Goal: Answer question/provide support

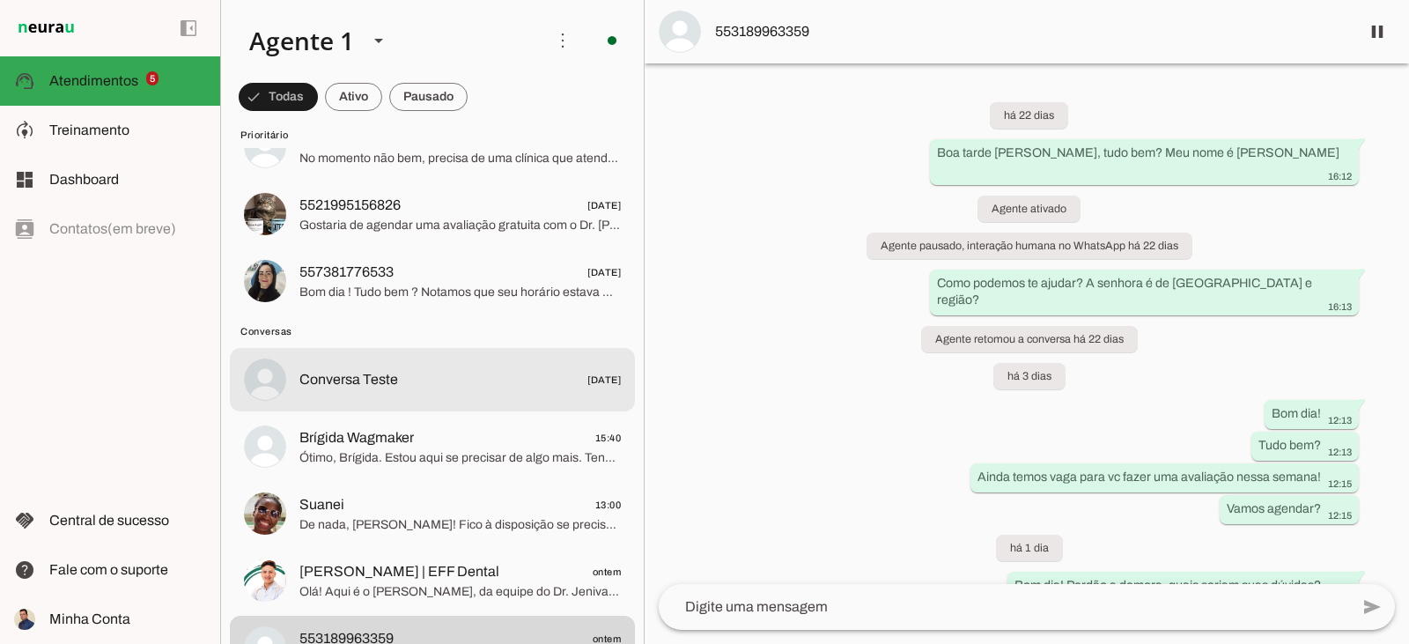
scroll to position [264, 0]
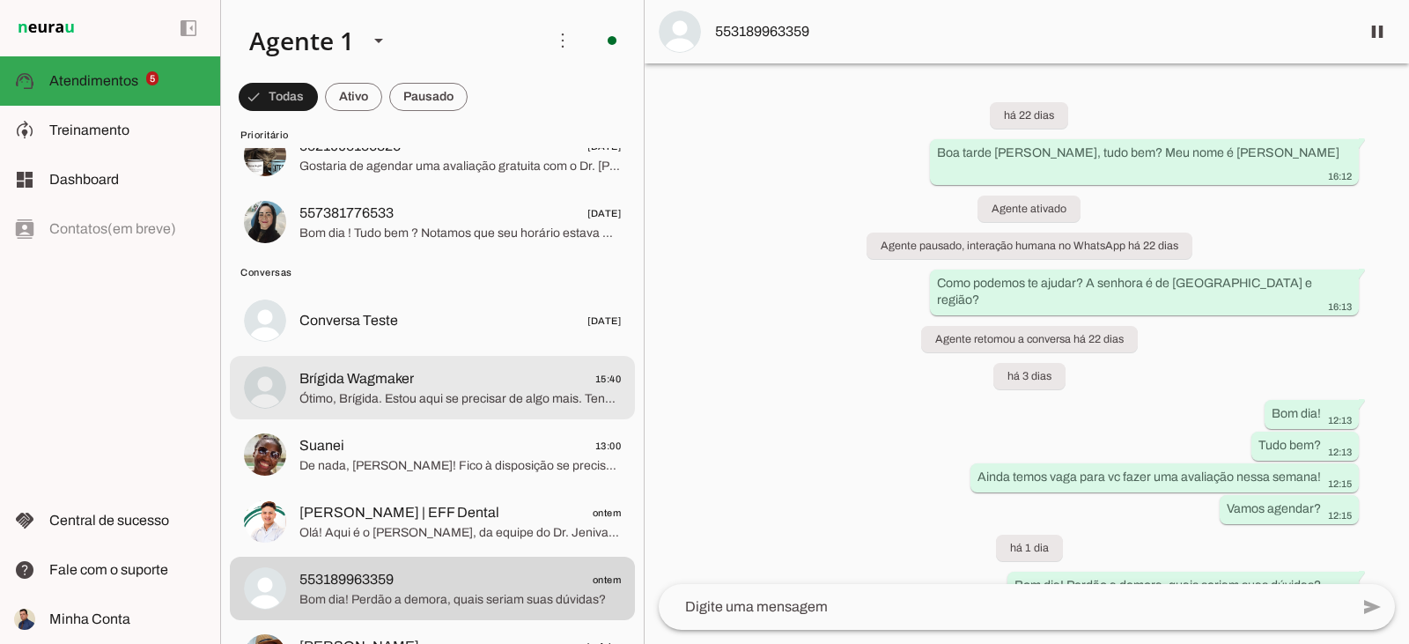
click at [439, 407] on span "Ótimo, Brígida. Estou aqui se precisar de algo mais. Tenha um excelente dia!" at bounding box center [459, 399] width 321 height 18
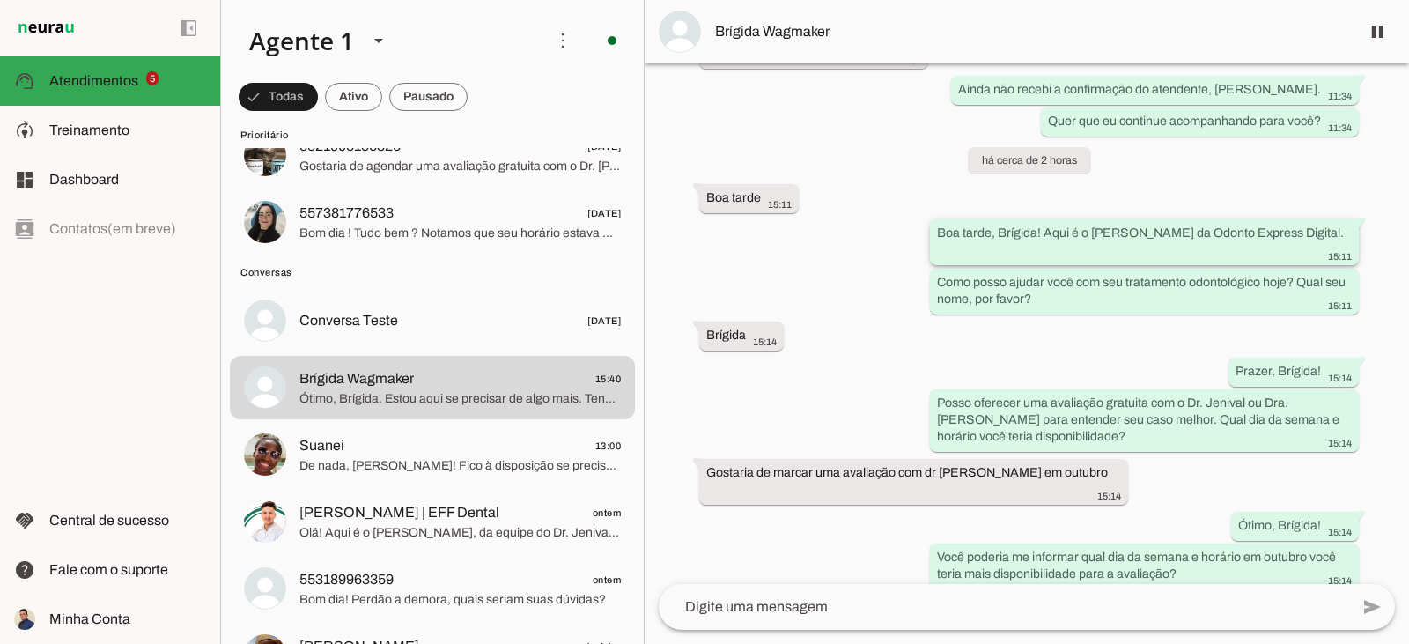
scroll to position [3898, 0]
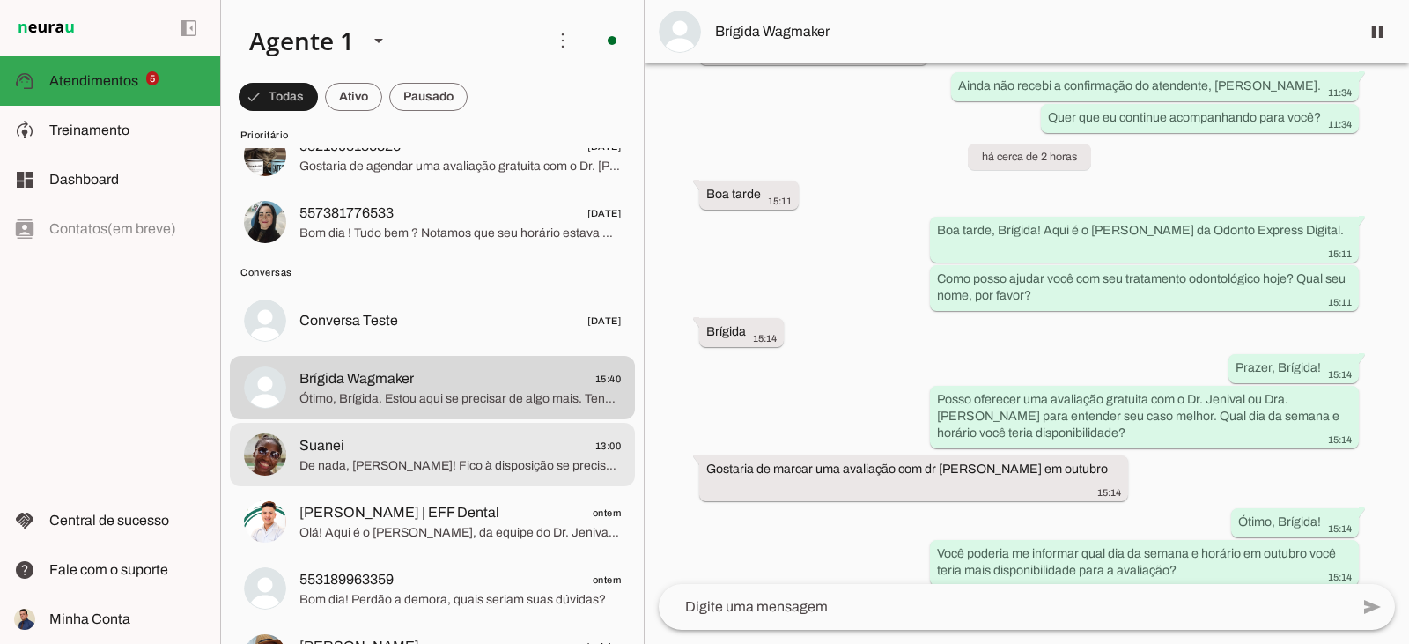
click at [513, 468] on span "De nada, [PERSON_NAME]! Fico à disposição se precisar. Tenha um ótimo dia!" at bounding box center [459, 466] width 321 height 18
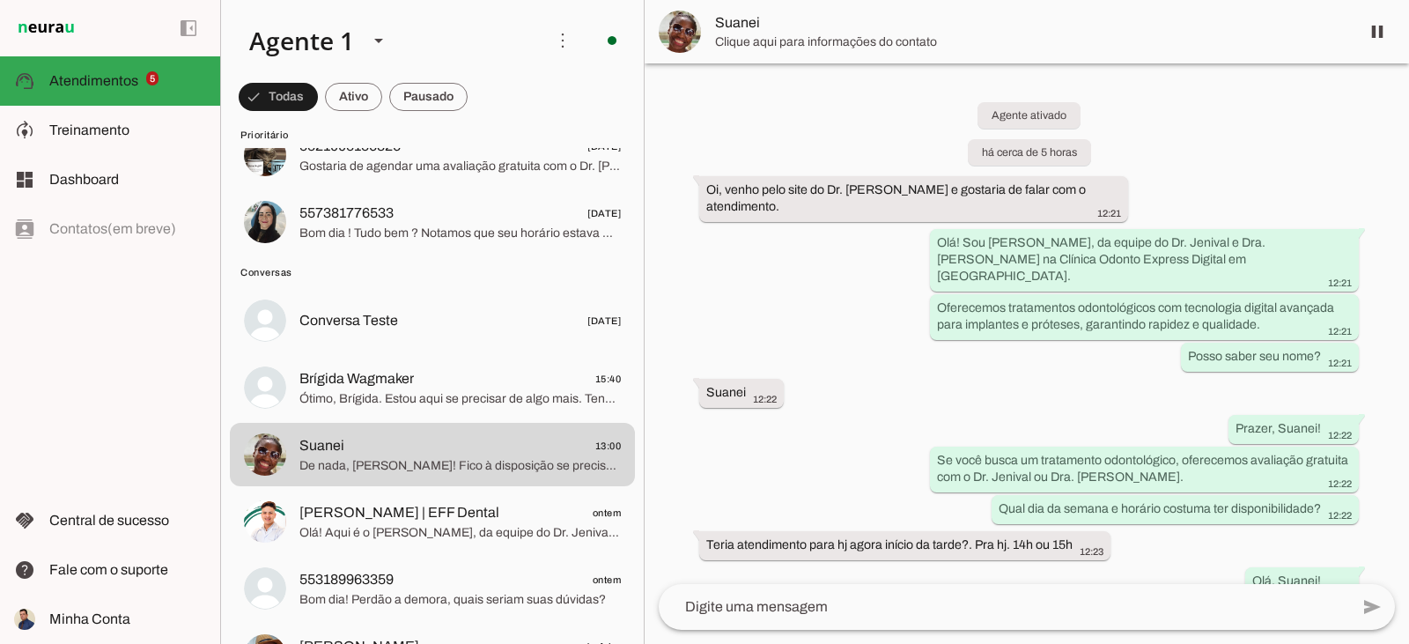
scroll to position [564, 0]
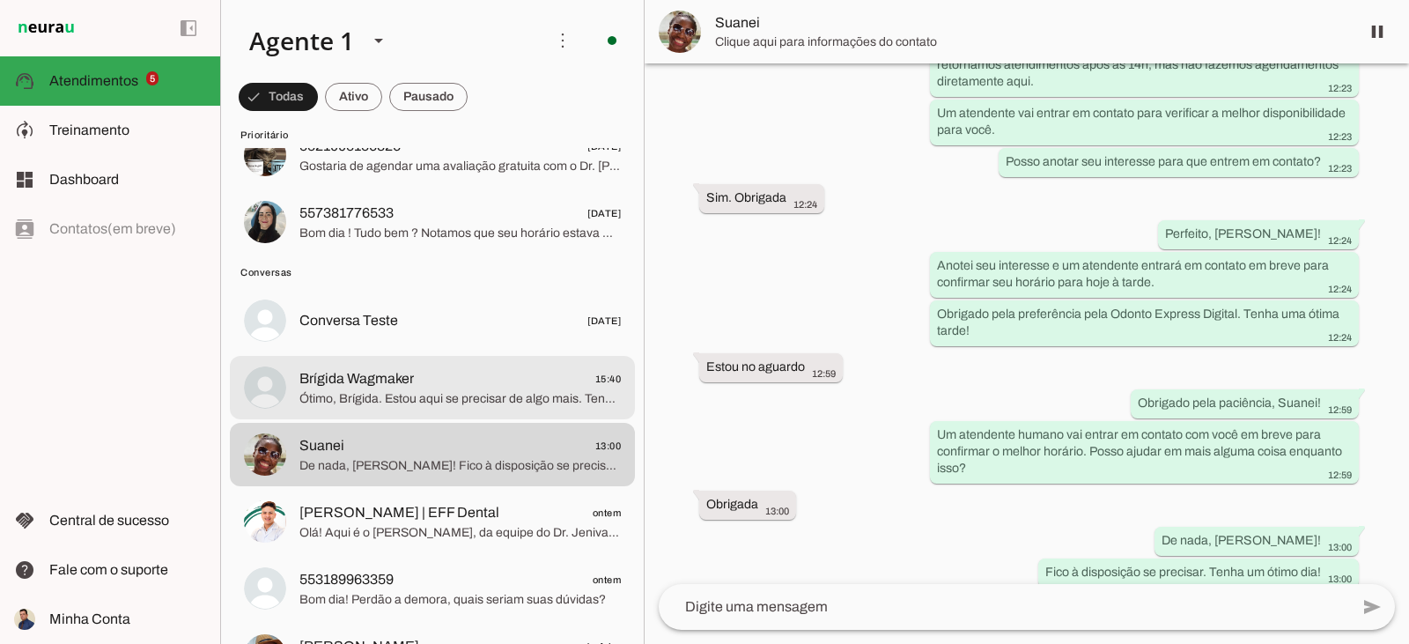
click at [463, 376] on span "Brígida Wagmaker 15:40" at bounding box center [459, 379] width 321 height 22
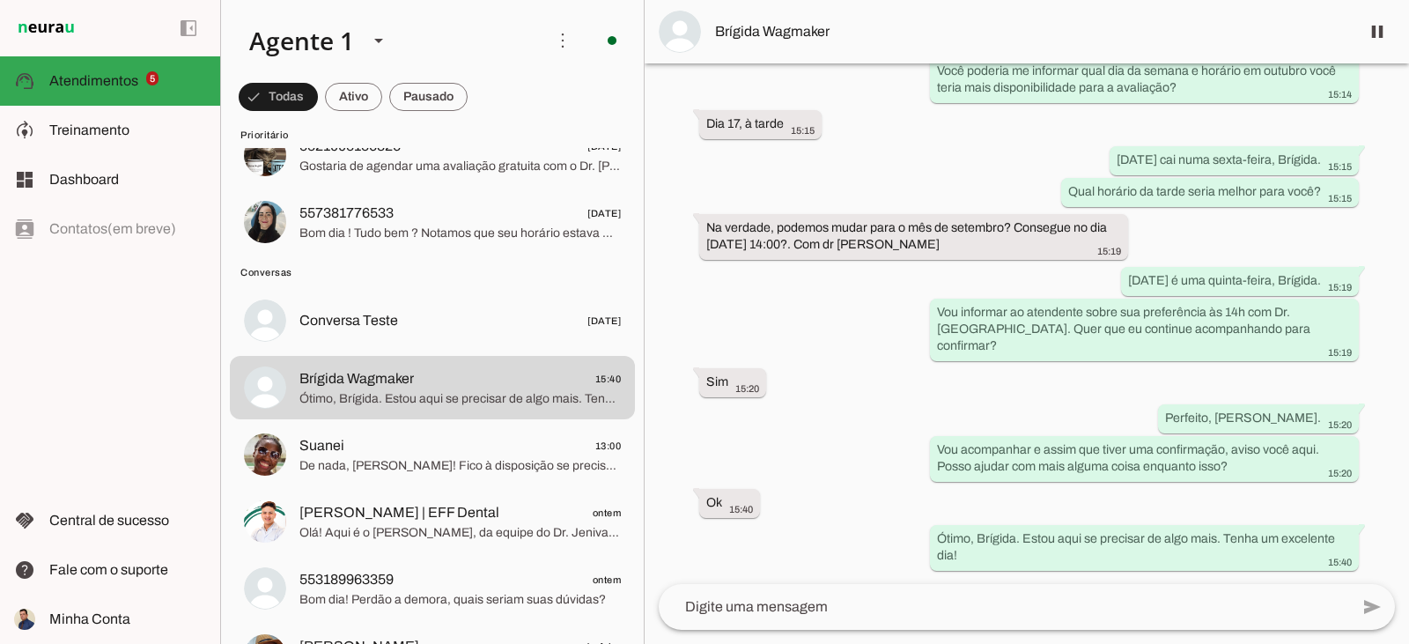
scroll to position [4426, 0]
drag, startPoint x: 885, startPoint y: 350, endPoint x: 693, endPoint y: 325, distance: 193.5
click at [699, 259] on whatsapp-message-bubble "Na verdade, podemos mudar para o mês de setembro? Consegue no dia [DATE] 14:00?…" at bounding box center [913, 236] width 429 height 46
click at [719, 35] on span "Brígida Wagmaker" at bounding box center [1030, 31] width 631 height 21
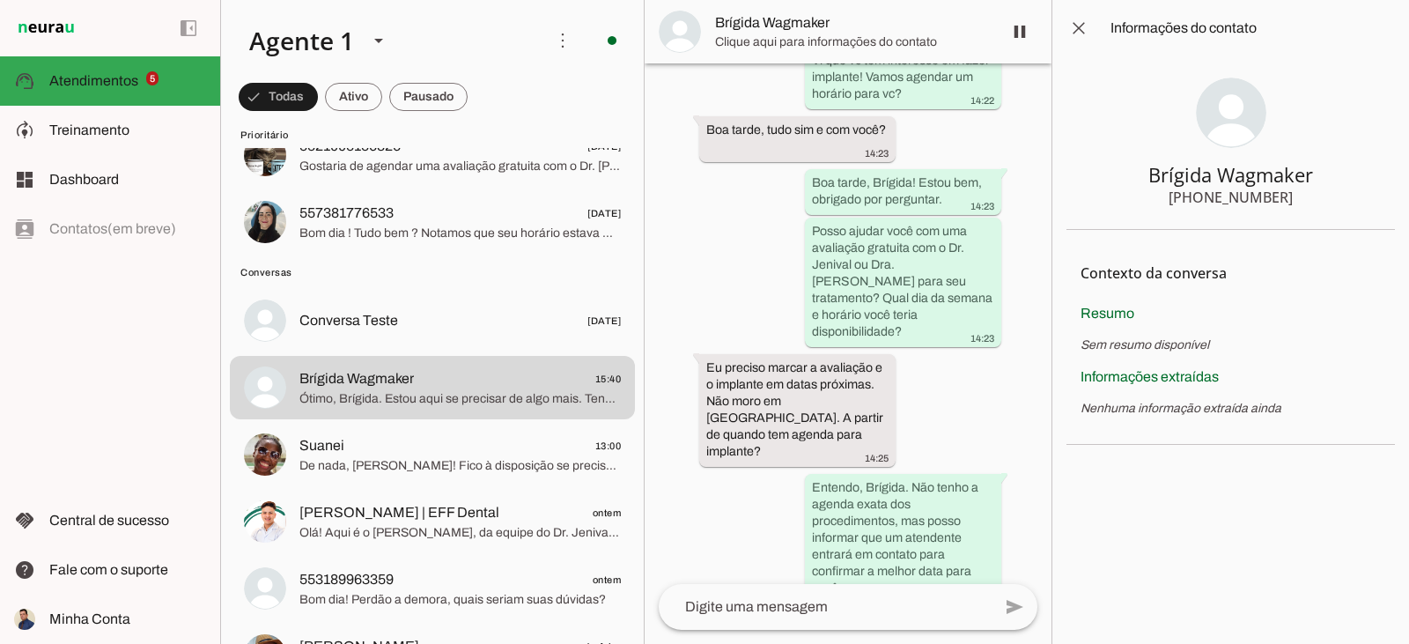
scroll to position [7054, 0]
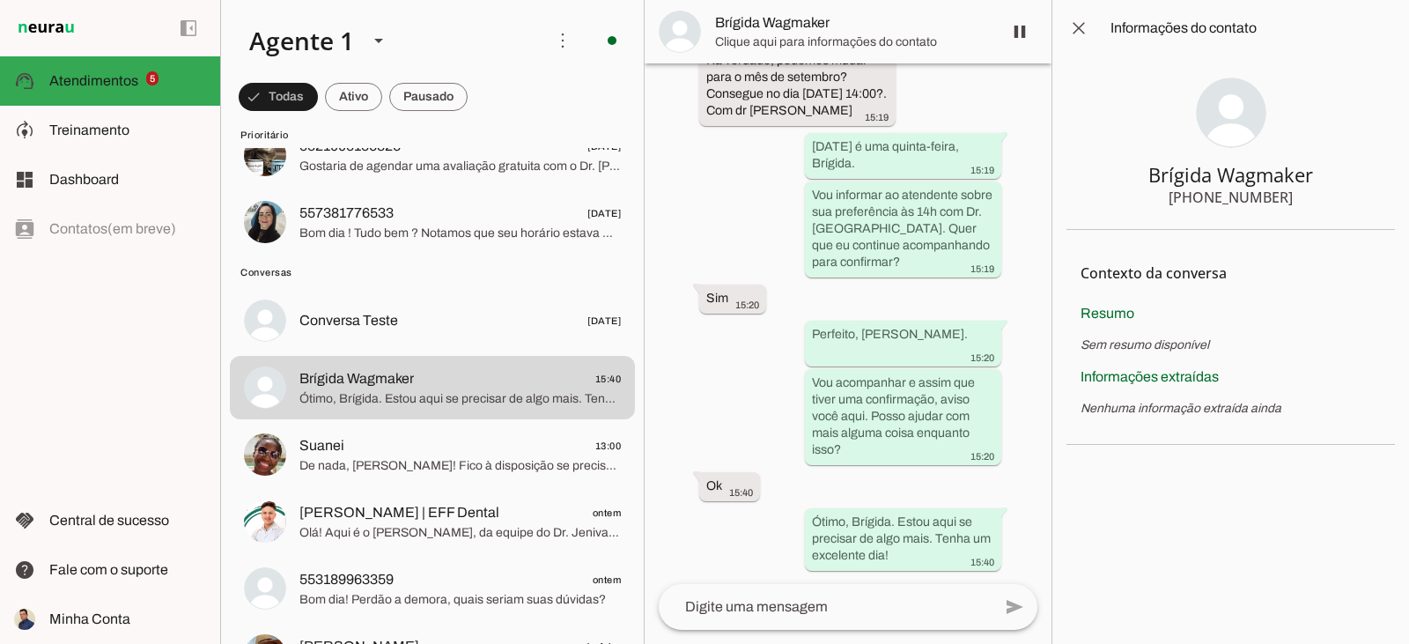
click at [1237, 195] on div "[PHONE_NUMBER]" at bounding box center [1231, 197] width 124 height 21
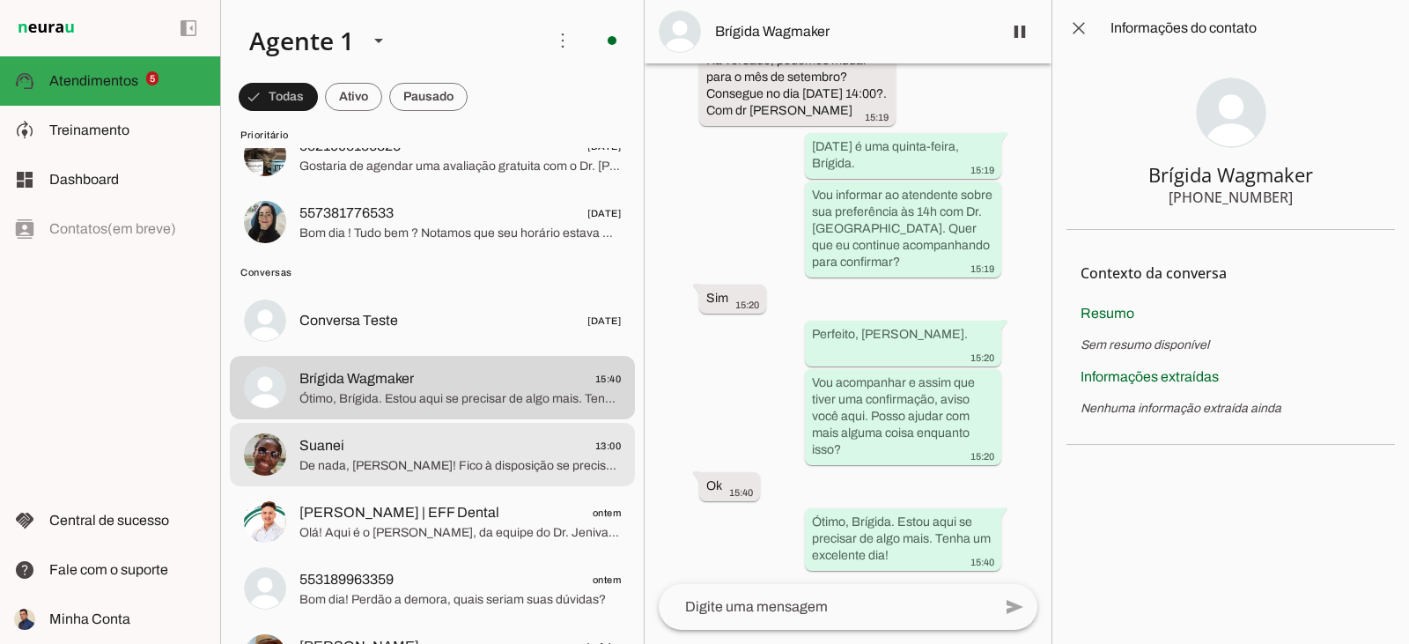
click at [485, 448] on span "Suanei 13:00" at bounding box center [459, 446] width 321 height 22
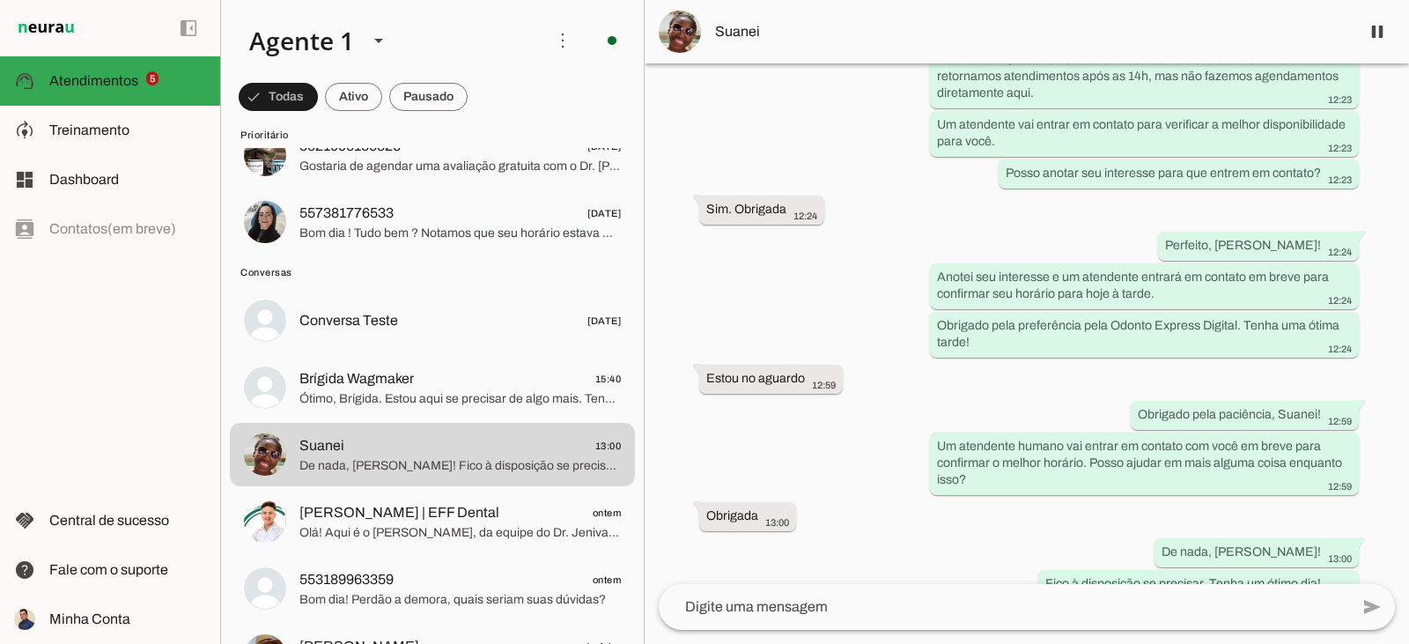
scroll to position [564, 0]
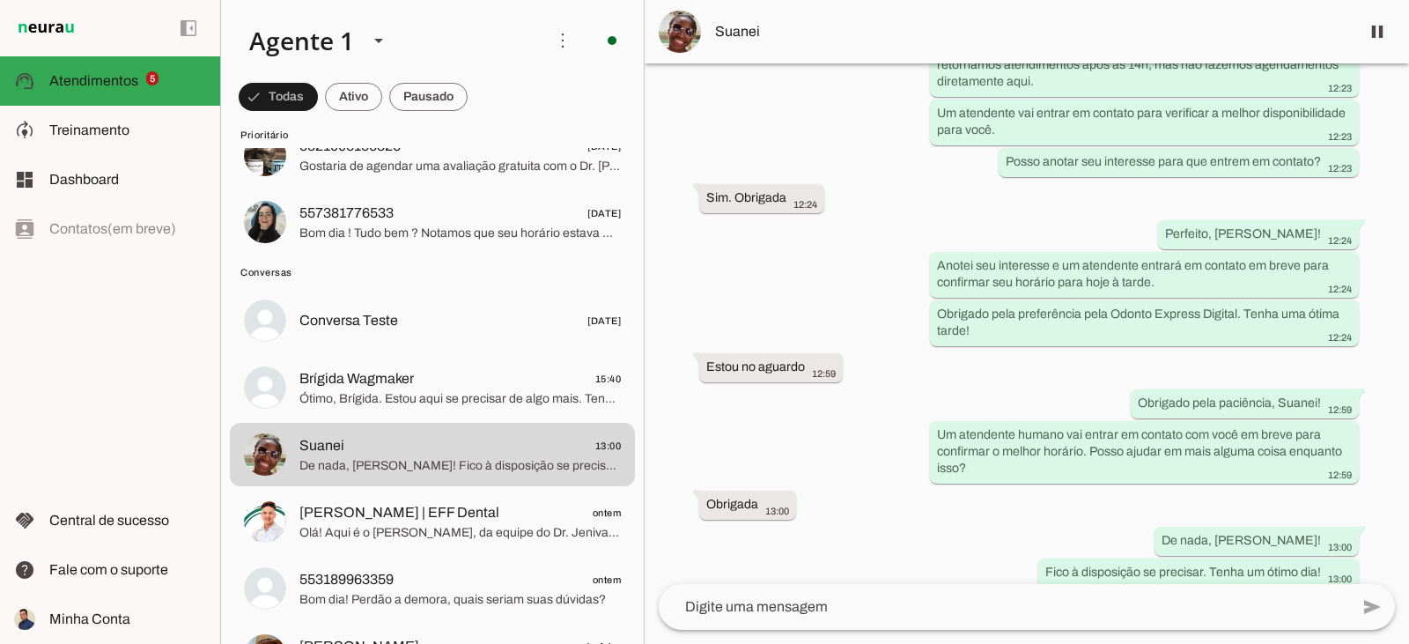
click at [686, 30] on img at bounding box center [680, 32] width 42 height 42
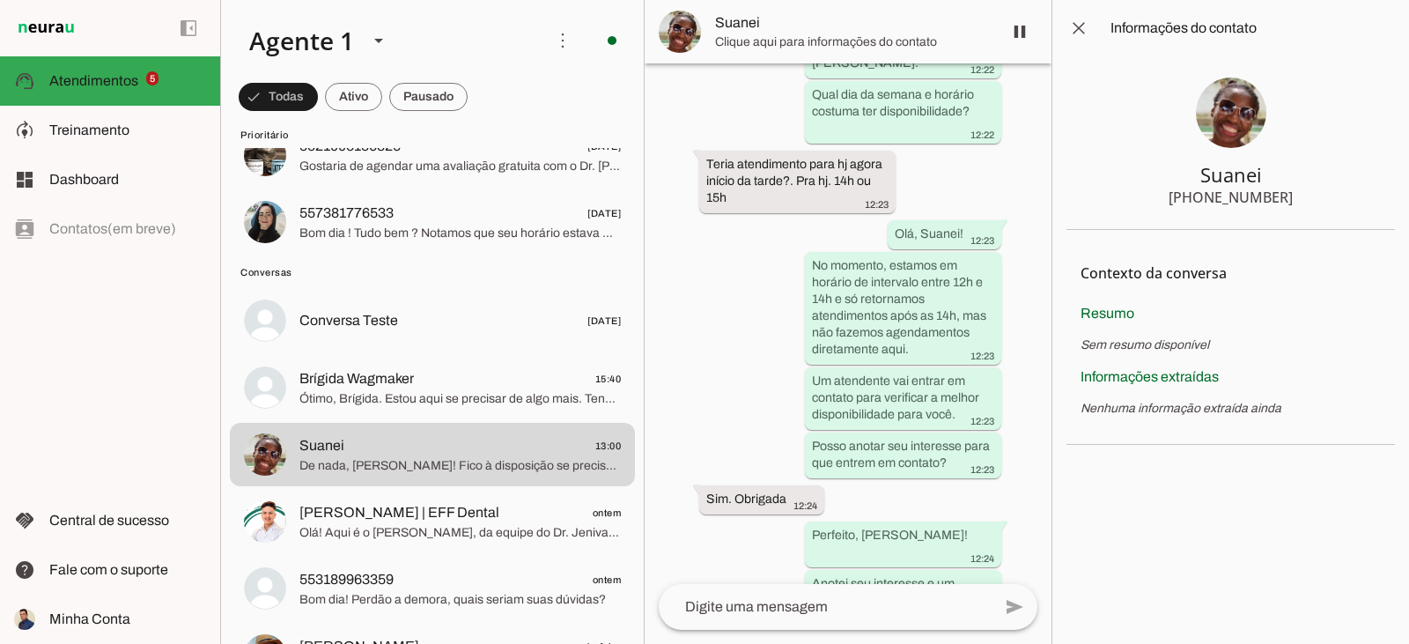
scroll to position [999, 0]
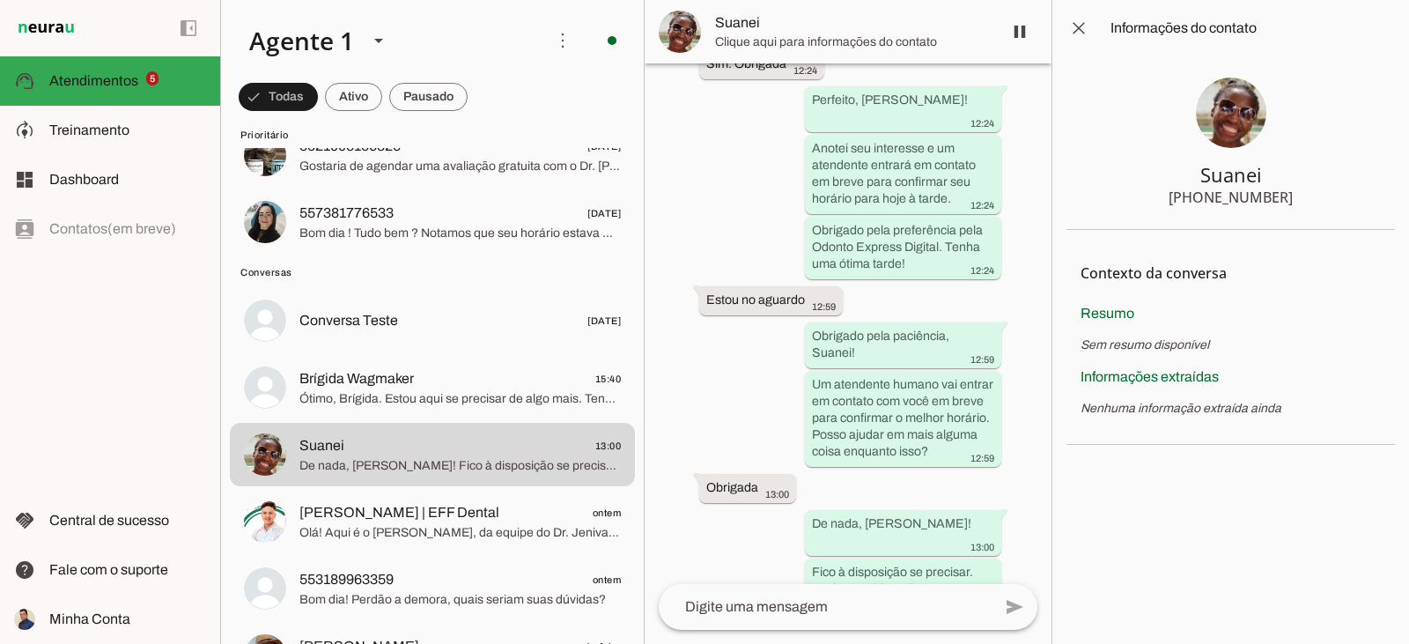
click at [1222, 196] on div "[PHONE_NUMBER]" at bounding box center [1231, 197] width 124 height 21
